Goal: Task Accomplishment & Management: Manage account settings

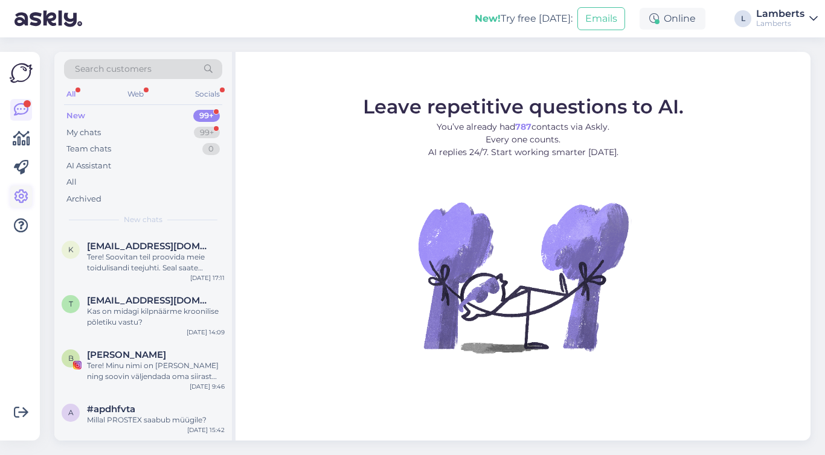
click at [24, 199] on icon at bounding box center [21, 197] width 14 height 14
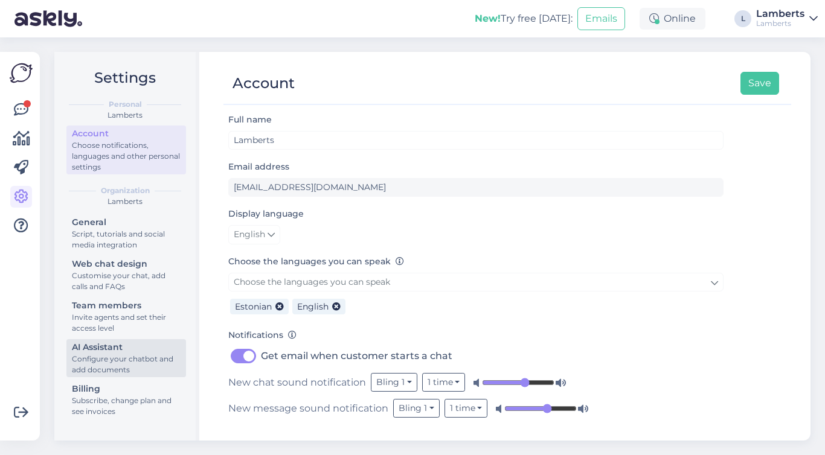
click at [118, 348] on div "AI Assistant" at bounding box center [126, 347] width 109 height 13
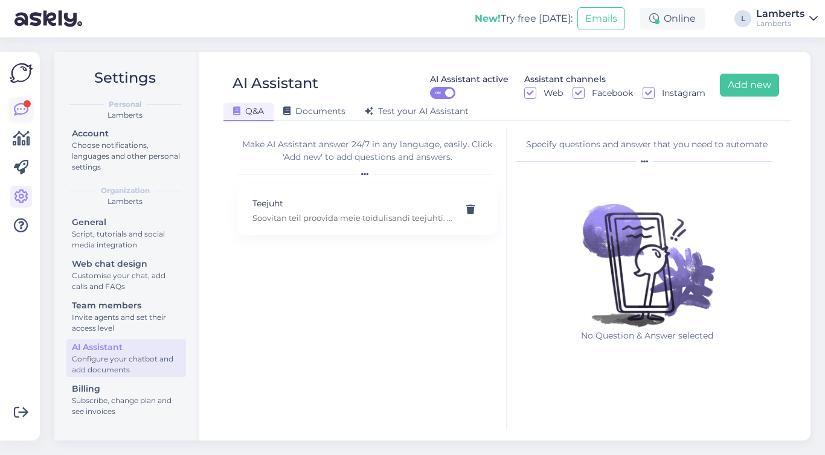
click at [27, 109] on icon at bounding box center [21, 110] width 14 height 14
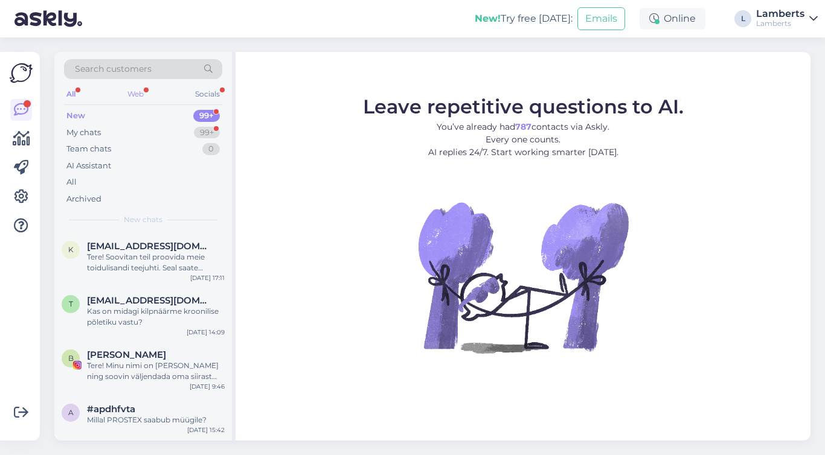
click at [132, 94] on div "Web" at bounding box center [135, 94] width 21 height 16
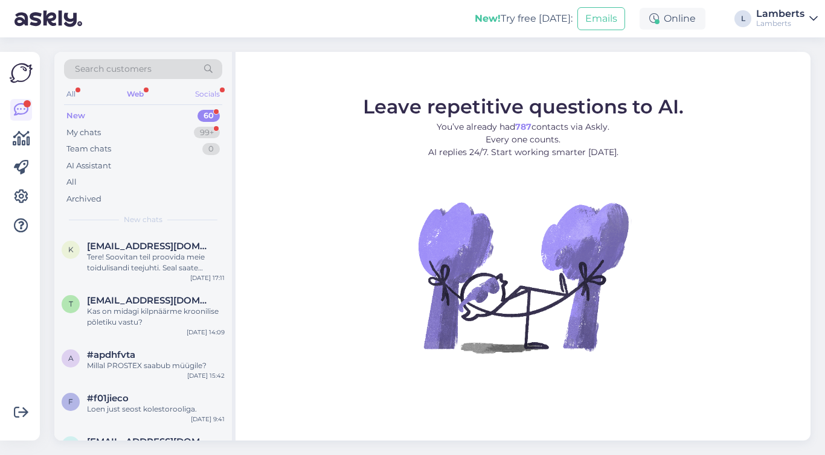
click at [199, 97] on div "Socials" at bounding box center [208, 94] width 30 height 16
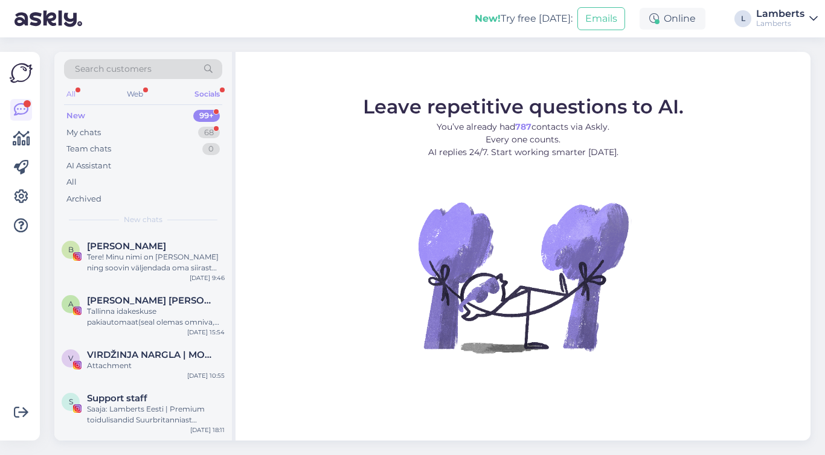
click at [74, 97] on div "All" at bounding box center [71, 94] width 14 height 16
